Goal: Task Accomplishment & Management: Use online tool/utility

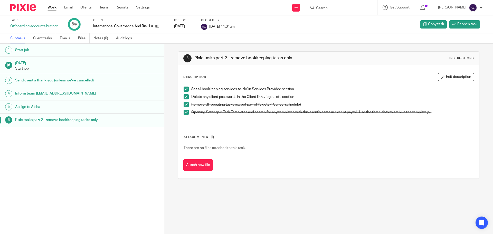
click at [26, 8] on img at bounding box center [23, 7] width 26 height 7
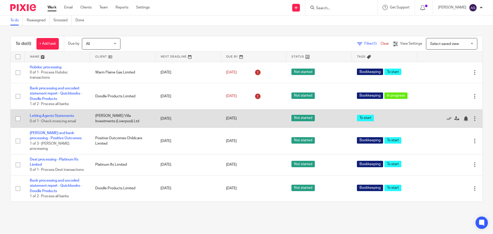
click at [122, 120] on td "[PERSON_NAME] Villa Investments (Liverpool) Ltd" at bounding box center [122, 118] width 65 height 18
click at [121, 117] on td "[PERSON_NAME] Villa Investments (Liverpool) Ltd" at bounding box center [122, 118] width 65 height 18
click at [51, 114] on link "Letting Agents Statements" at bounding box center [52, 116] width 44 height 4
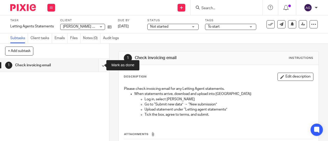
click at [99, 67] on input "submit" at bounding box center [54, 65] width 109 height 13
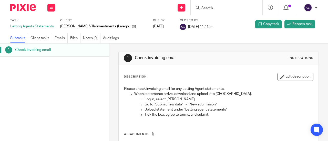
drag, startPoint x: 16, startPoint y: 8, endPoint x: 25, endPoint y: 9, distance: 8.5
click at [16, 8] on img at bounding box center [23, 7] width 26 height 7
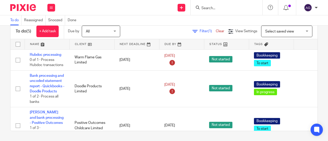
scroll to position [74, 0]
